Goal: Task Accomplishment & Management: Use online tool/utility

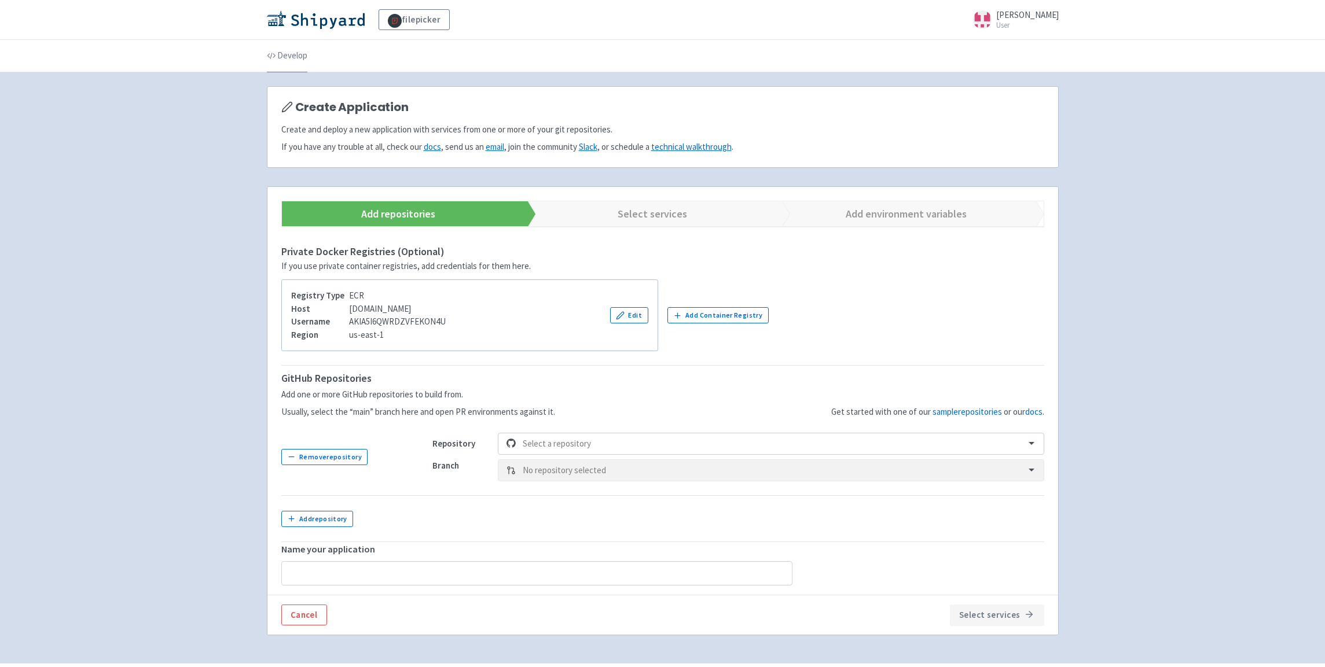
click at [281, 57] on link "Develop" at bounding box center [287, 56] width 41 height 32
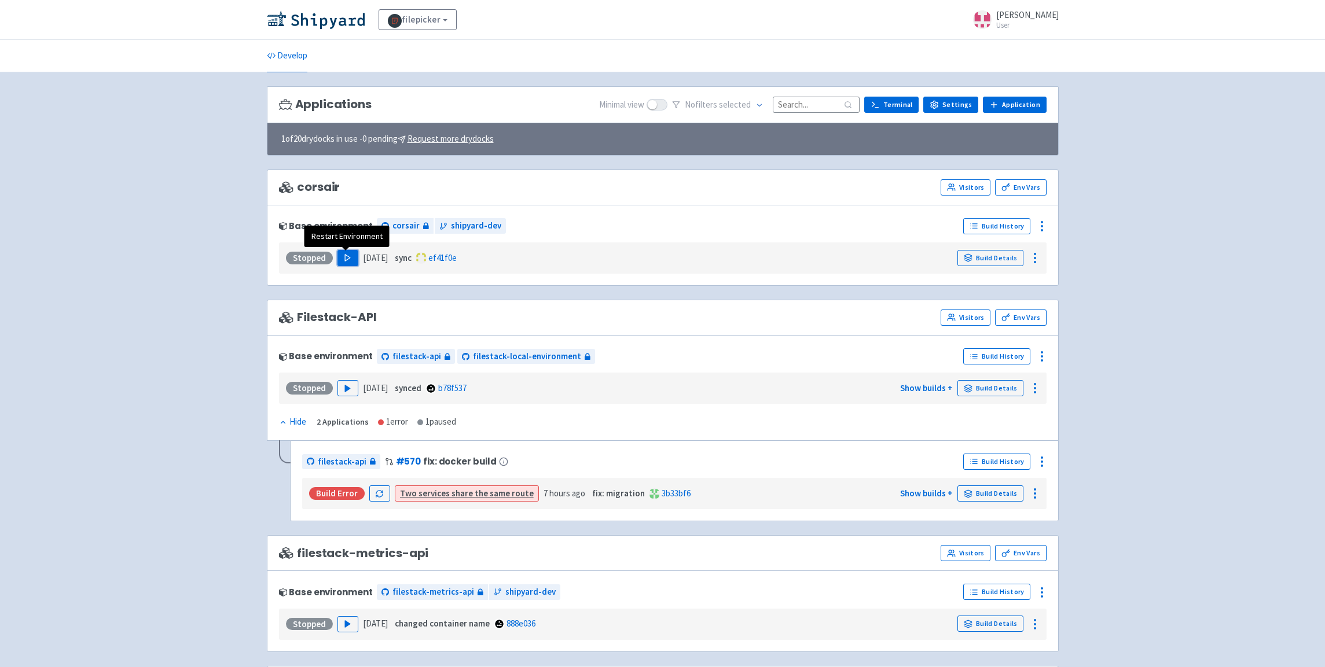
click at [348, 260] on icon "button" at bounding box center [347, 258] width 9 height 9
drag, startPoint x: 298, startPoint y: 190, endPoint x: 342, endPoint y: 190, distance: 44.0
click at [342, 190] on div "corsair Visitors Env Vars" at bounding box center [663, 187] width 768 height 16
copy span "corsair"
click at [310, 257] on span "Visit" at bounding box center [311, 258] width 15 height 9
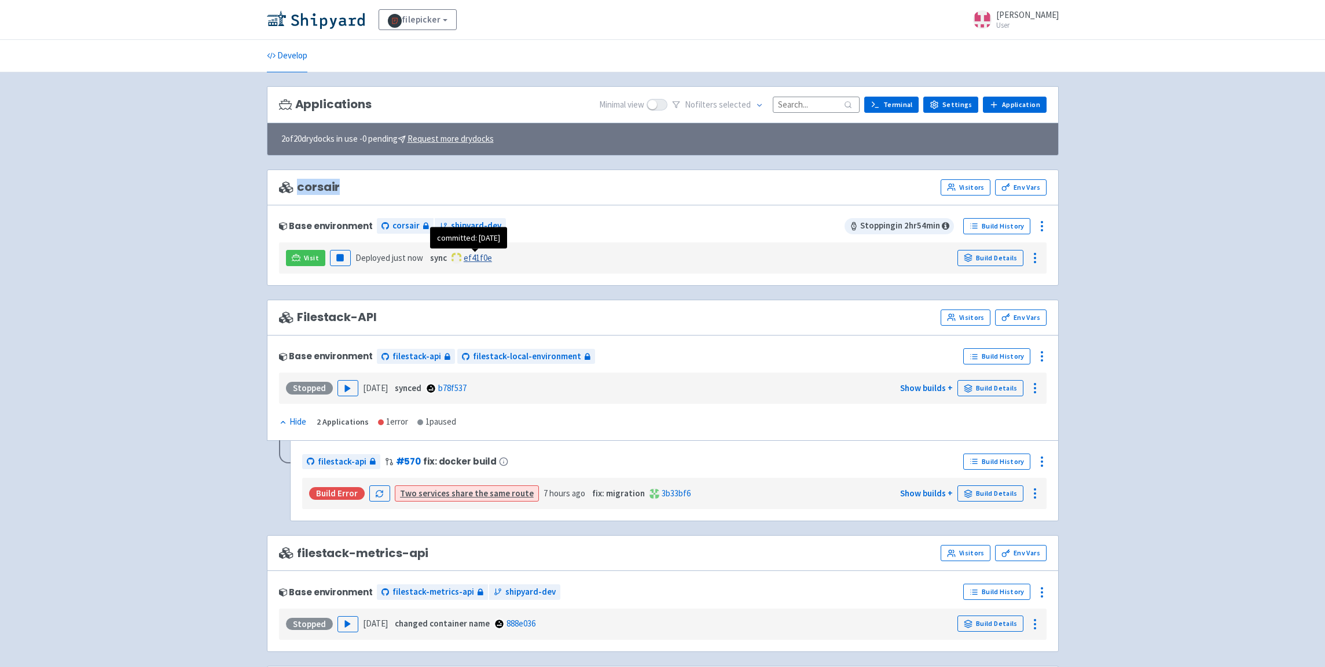
click at [469, 258] on link "ef41f0e" at bounding box center [478, 257] width 28 height 11
